Goal: Information Seeking & Learning: Learn about a topic

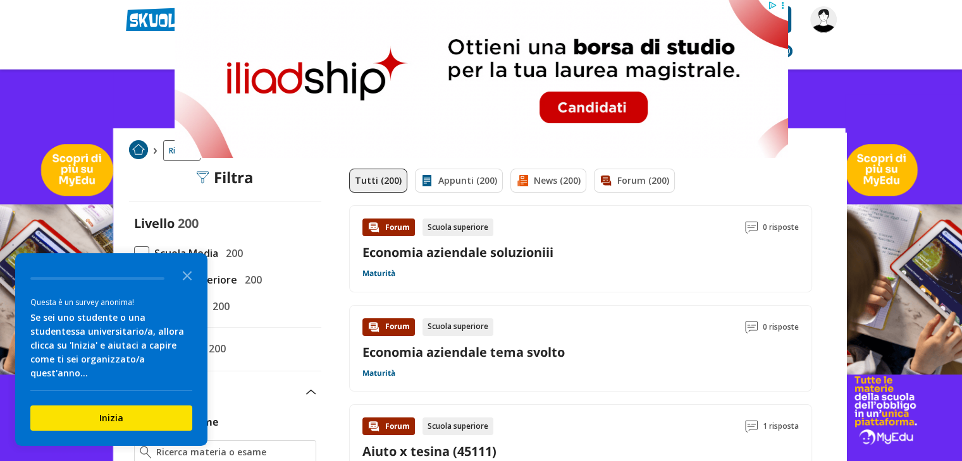
click at [180, 286] on icon "Close the survey" at bounding box center [186, 274] width 25 height 25
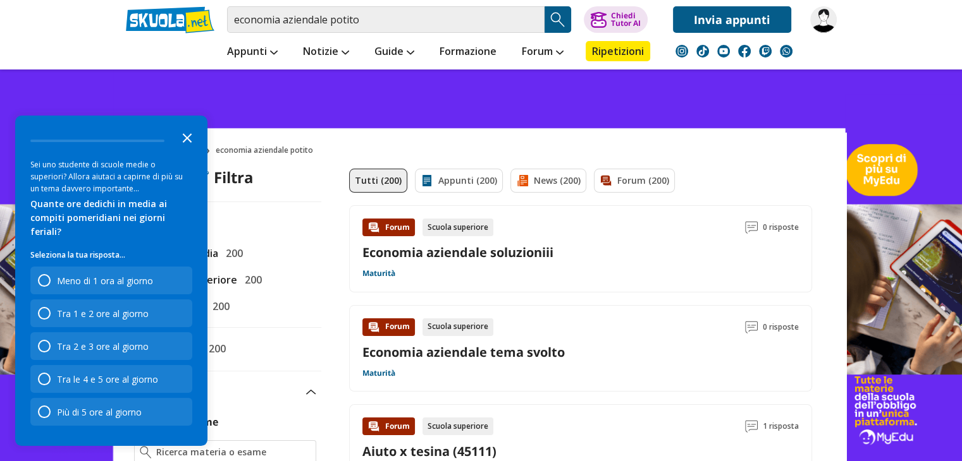
click at [188, 143] on polygon "Close the survey" at bounding box center [187, 137] width 9 height 9
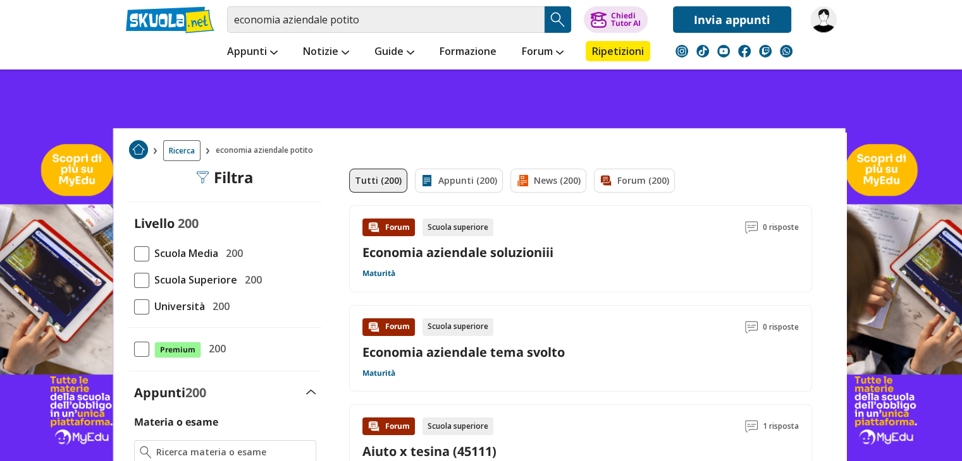
click at [137, 310] on span at bounding box center [141, 307] width 15 height 15
click at [134, 307] on input "Università 200" at bounding box center [134, 307] width 0 height 0
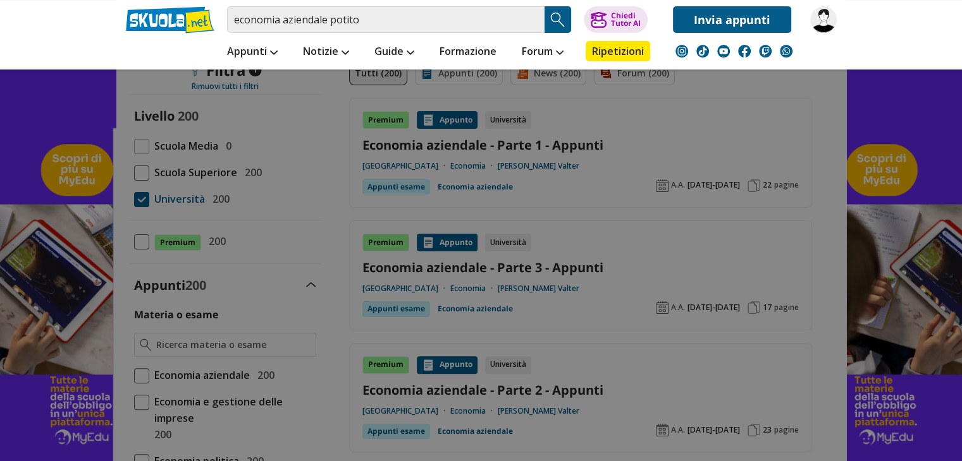
scroll to position [293, 0]
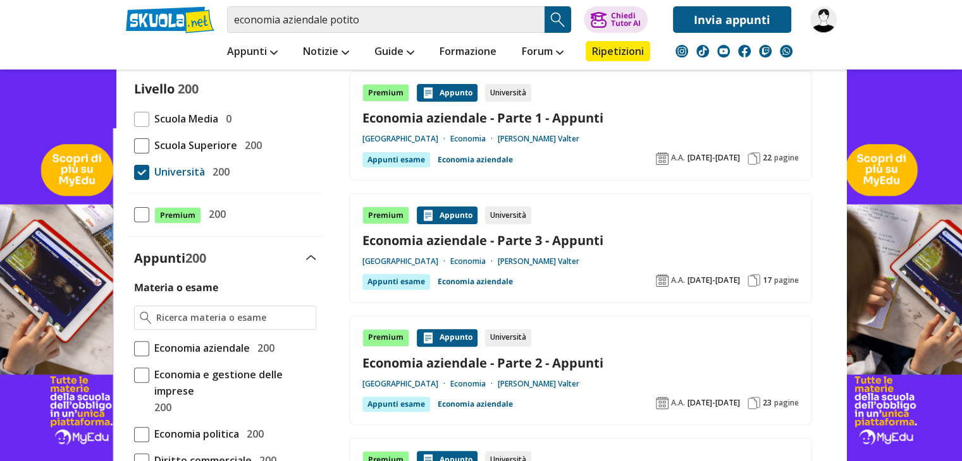
click at [422, 118] on link "Economia aziendale - Parte 1 - Appunti" at bounding box center [580, 117] width 436 height 17
